Goal: Complete application form

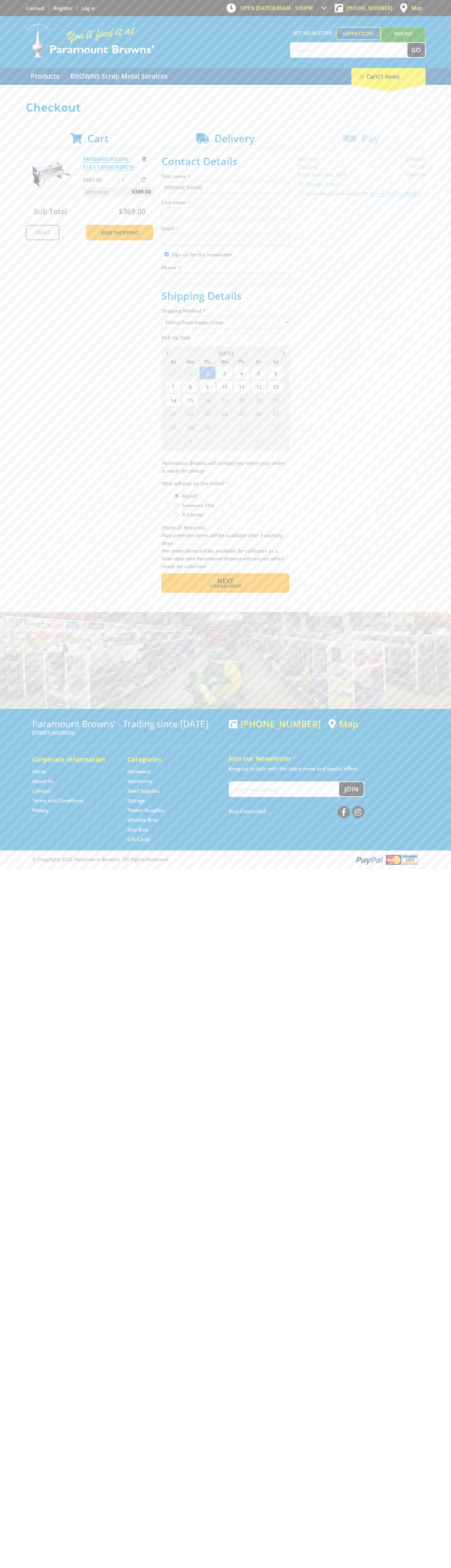
type input "[PERSON_NAME]"
type input "[EMAIL_ADDRESS][DOMAIN_NAME]"
type input "0293744000"
click at [225, 581] on span "Next" at bounding box center [225, 581] width 16 height 9
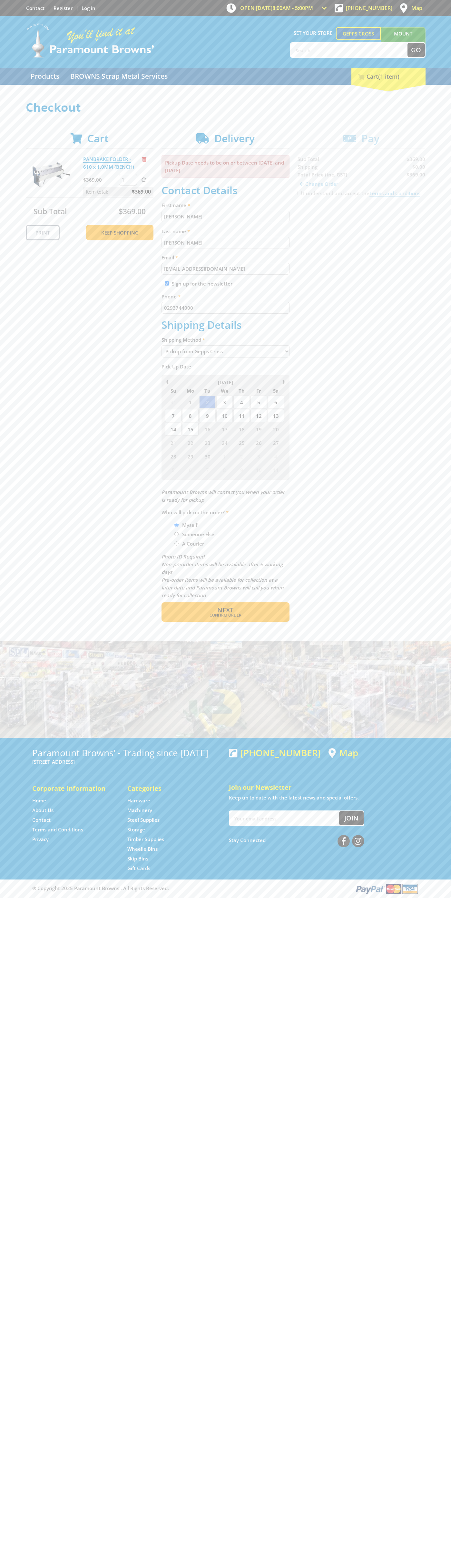
type input "[PERSON_NAME]"
click at [225, 615] on span "Confirm order" at bounding box center [226, 615] width 100 height 3
click at [225, 611] on span "Next" at bounding box center [225, 610] width 16 height 9
